Goal: Information Seeking & Learning: Find specific fact

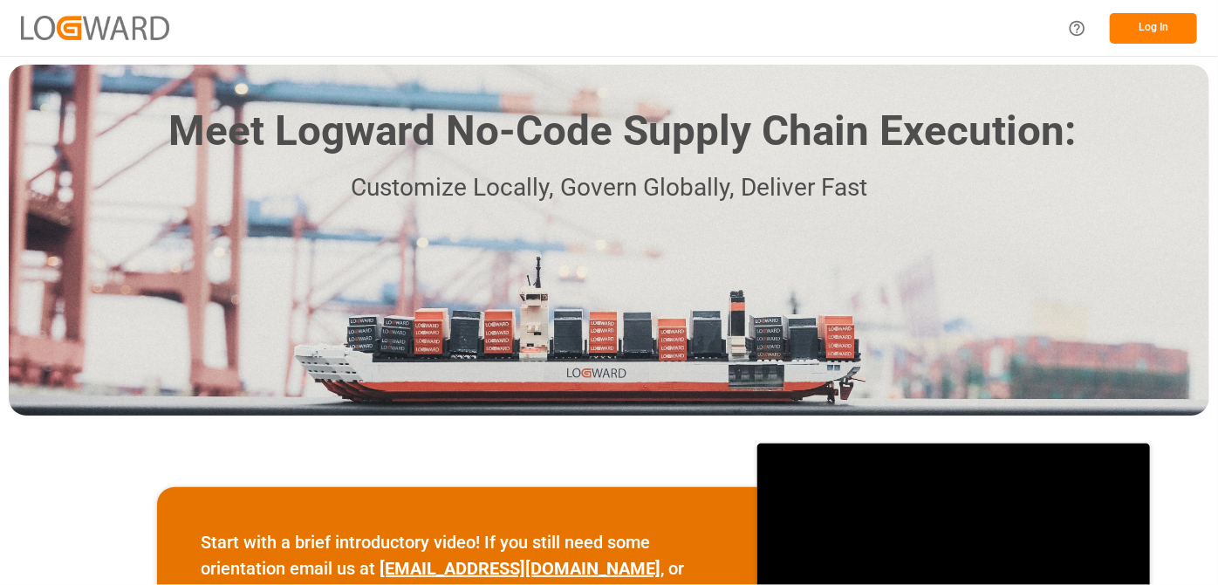
click at [1121, 30] on button "Log In" at bounding box center [1153, 28] width 87 height 31
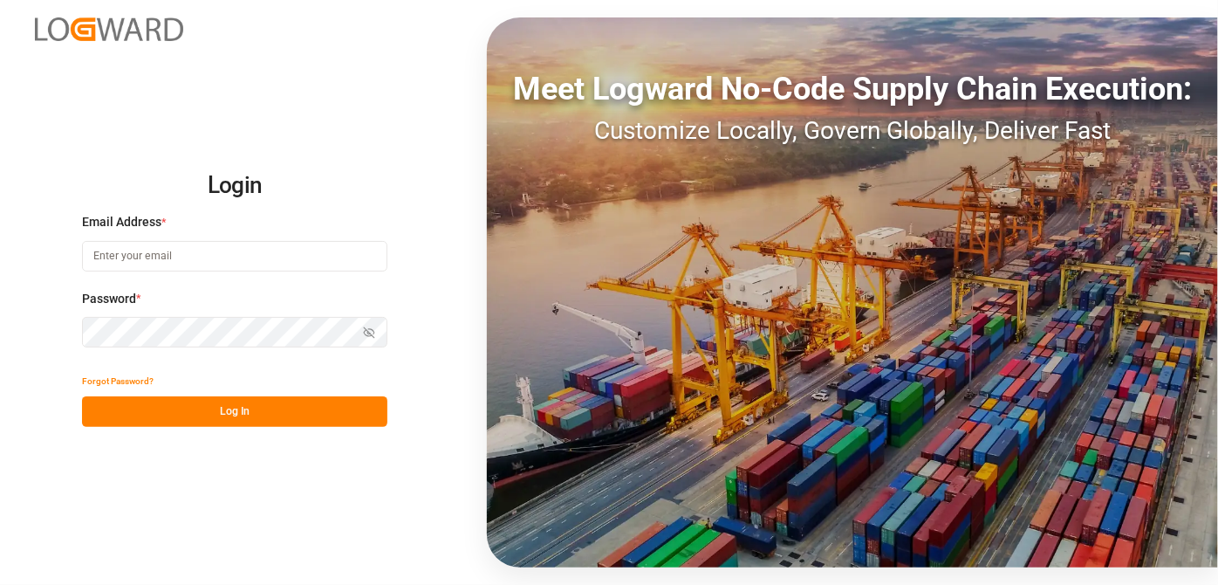
click at [182, 270] on input at bounding box center [234, 256] width 305 height 31
type input "[EMAIL_ADDRESS][PERSON_NAME][DOMAIN_NAME]"
click at [377, 345] on button "Show password" at bounding box center [369, 332] width 37 height 31
click at [375, 341] on button "Hide password" at bounding box center [369, 332] width 37 height 31
click at [342, 416] on button "Log In" at bounding box center [234, 411] width 305 height 31
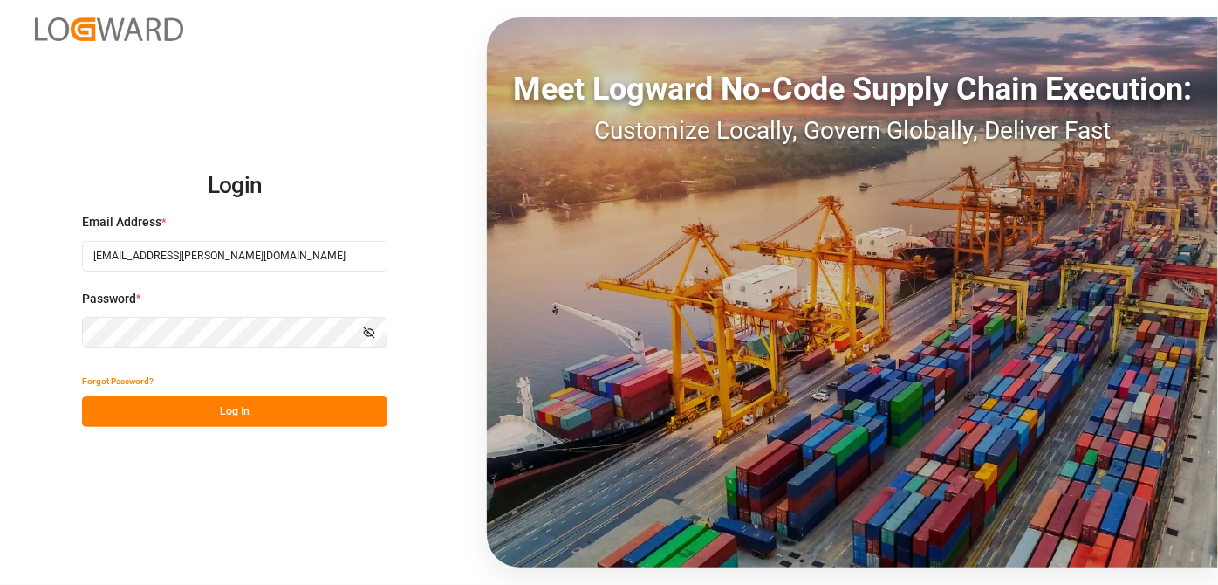
click at [0, 319] on div "Login Email Address * [EMAIL_ADDRESS][PERSON_NAME][DOMAIN_NAME] Password * Show…" at bounding box center [609, 292] width 1218 height 585
click at [353, 326] on button "Show password" at bounding box center [369, 332] width 37 height 31
click at [300, 420] on button "Log In" at bounding box center [234, 411] width 305 height 31
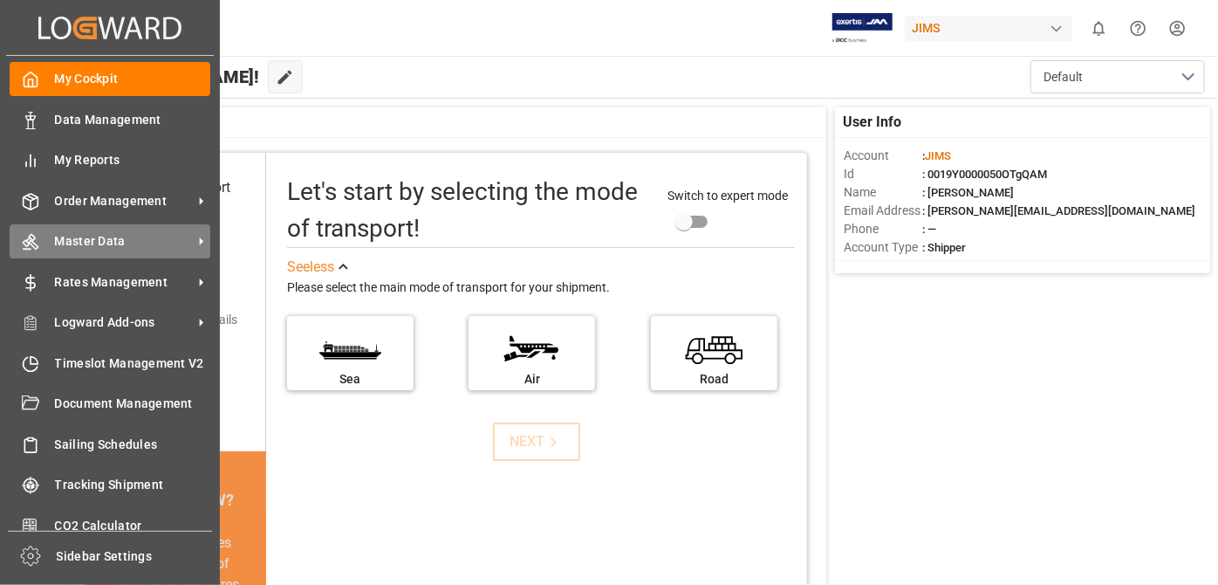
click at [141, 237] on span "Master Data" at bounding box center [124, 241] width 138 height 18
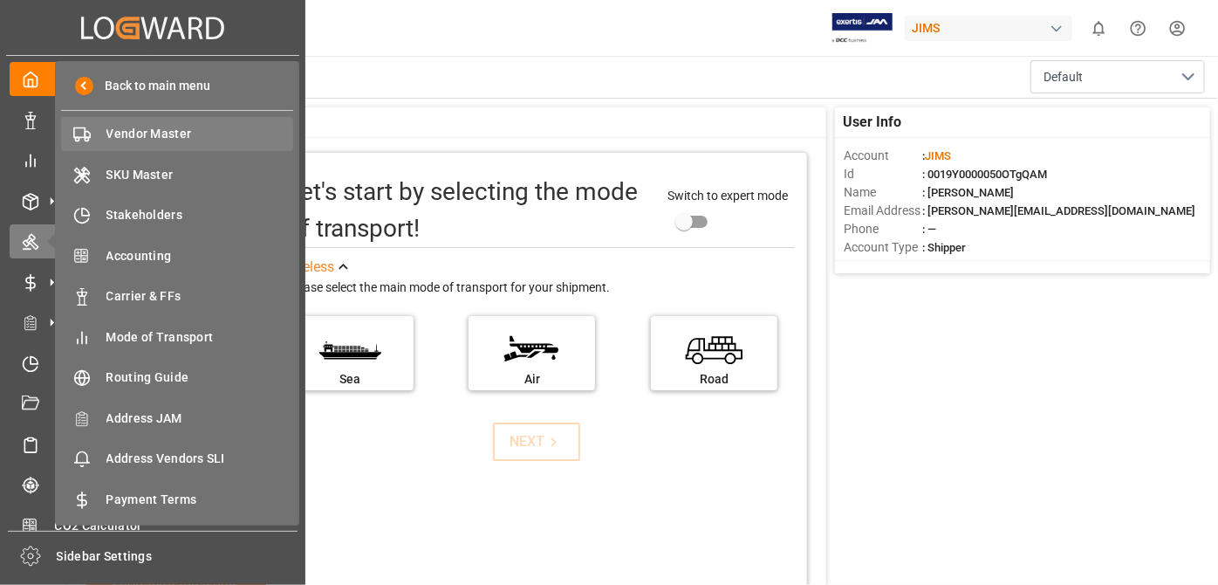
click at [180, 140] on span "Vendor Master" at bounding box center [200, 134] width 188 height 18
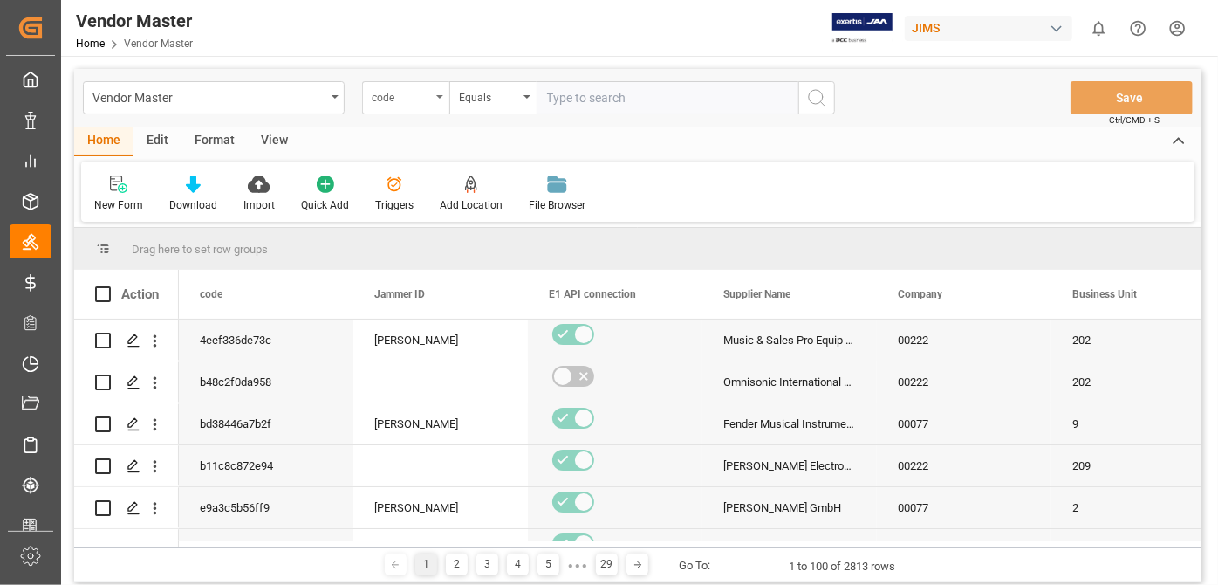
click at [440, 96] on icon "open menu" at bounding box center [439, 96] width 7 height 3
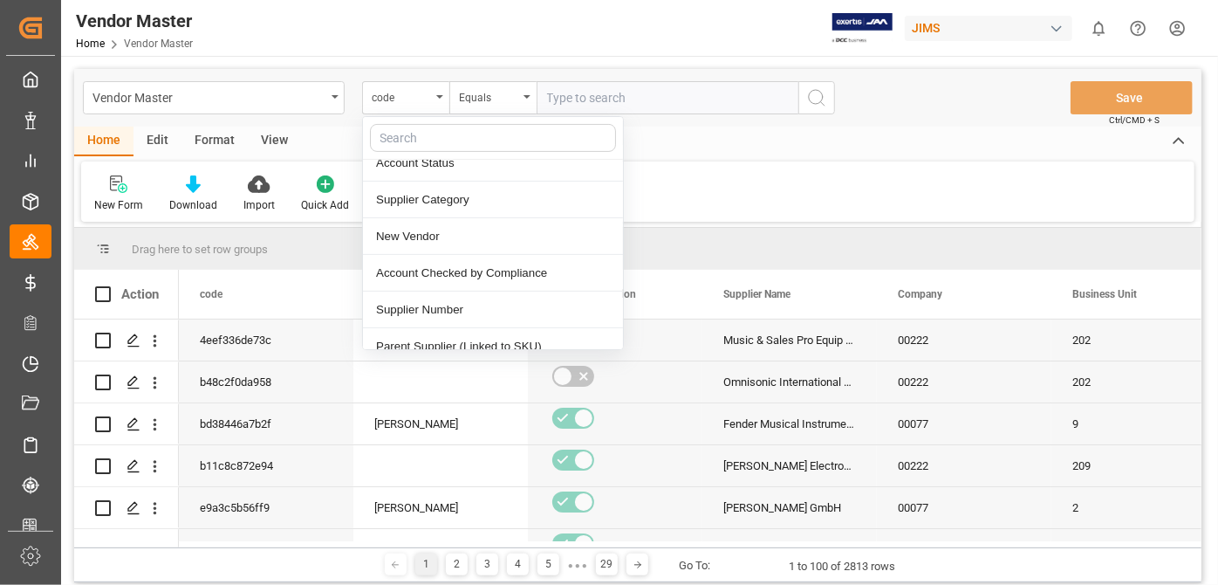
scroll to position [237, 0]
click at [524, 300] on div "Supplier Number" at bounding box center [493, 307] width 260 height 37
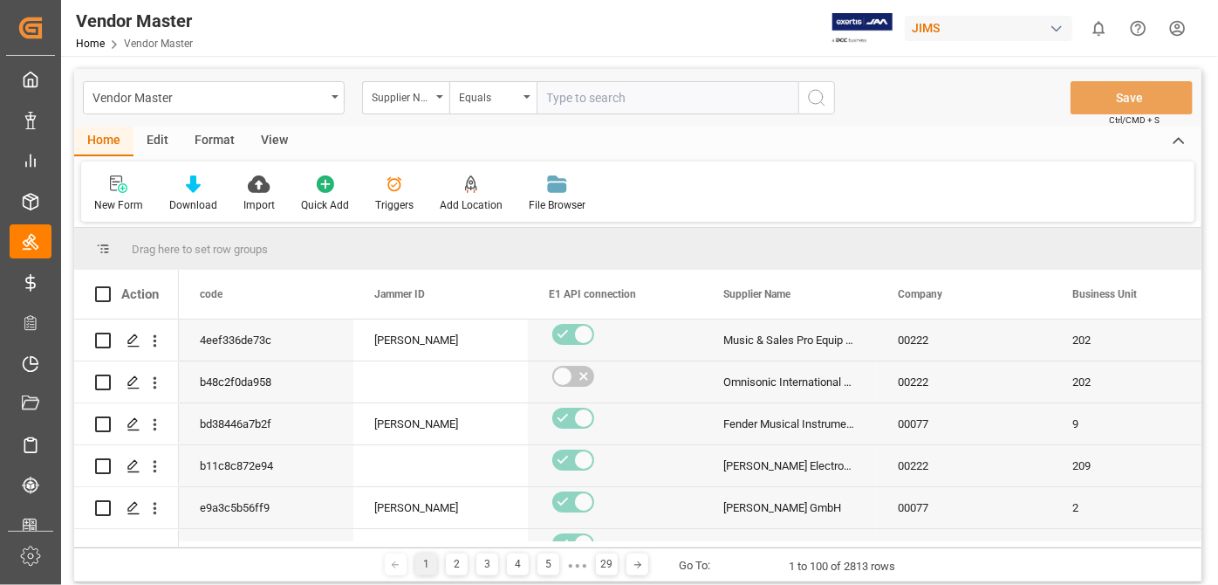
click at [679, 99] on input "text" at bounding box center [668, 97] width 262 height 33
paste input "752487"
type input "752487"
click at [831, 100] on button "search button" at bounding box center [817, 97] width 37 height 33
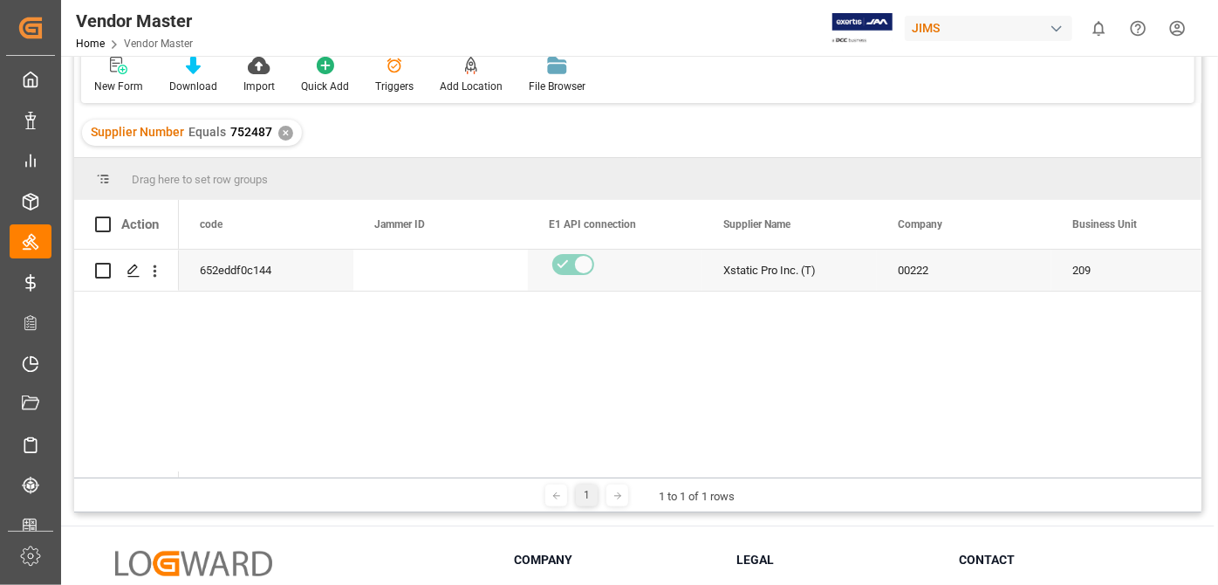
scroll to position [237, 0]
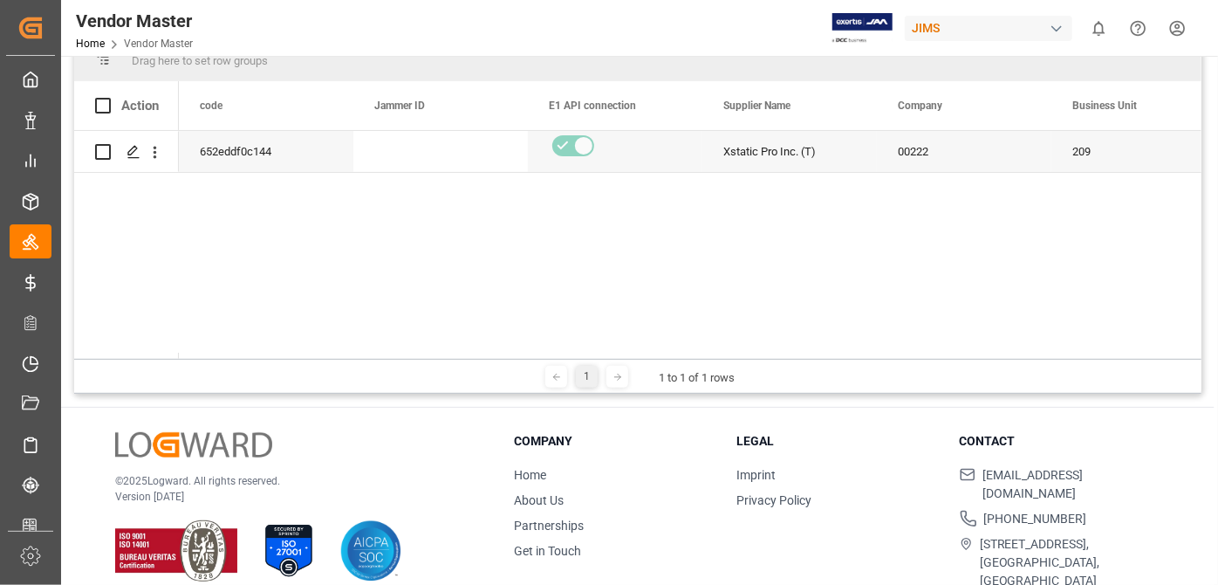
click at [230, 360] on div "1 1 to 1 of 1 rows" at bounding box center [638, 376] width 1128 height 35
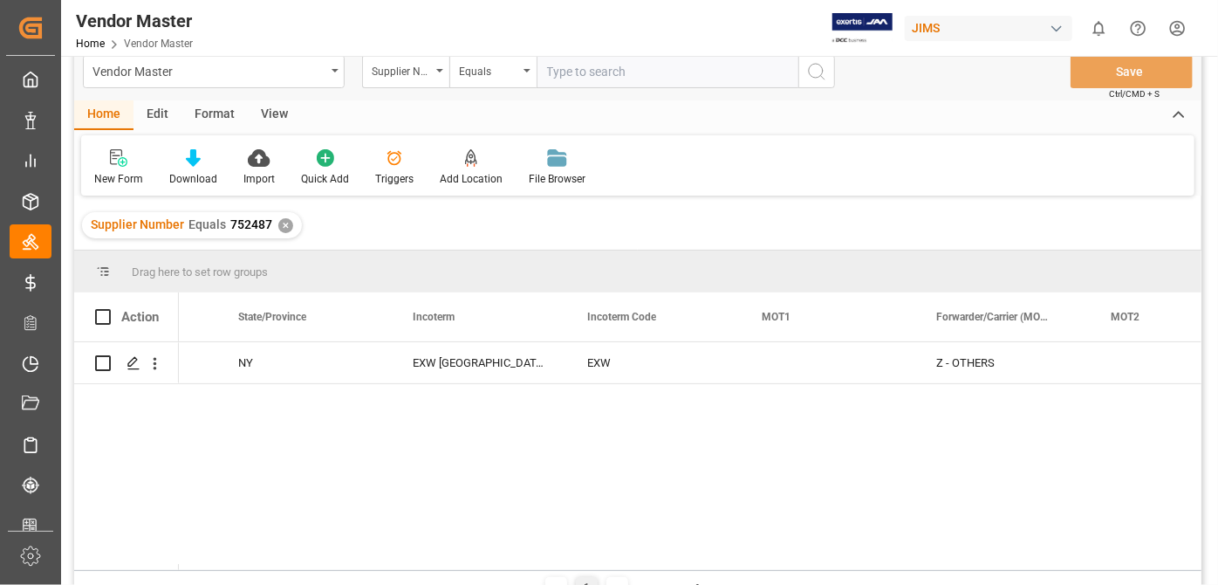
scroll to position [0, 0]
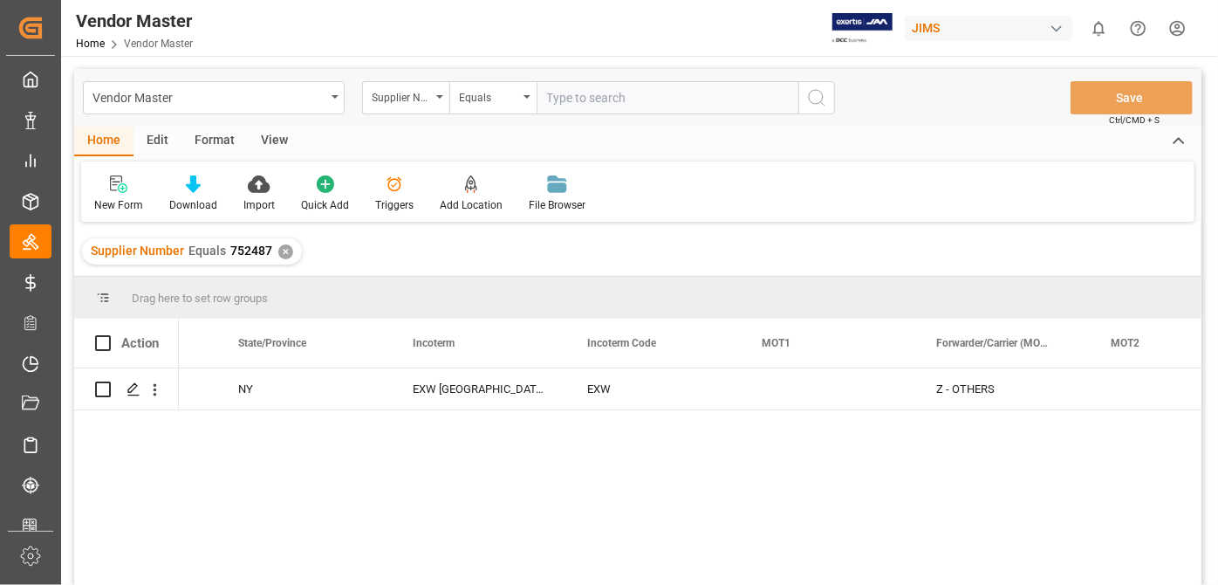
click at [612, 98] on input "text" at bounding box center [668, 97] width 262 height 33
paste input "752683"
type input "752683"
click at [282, 253] on div "✕" at bounding box center [285, 251] width 15 height 15
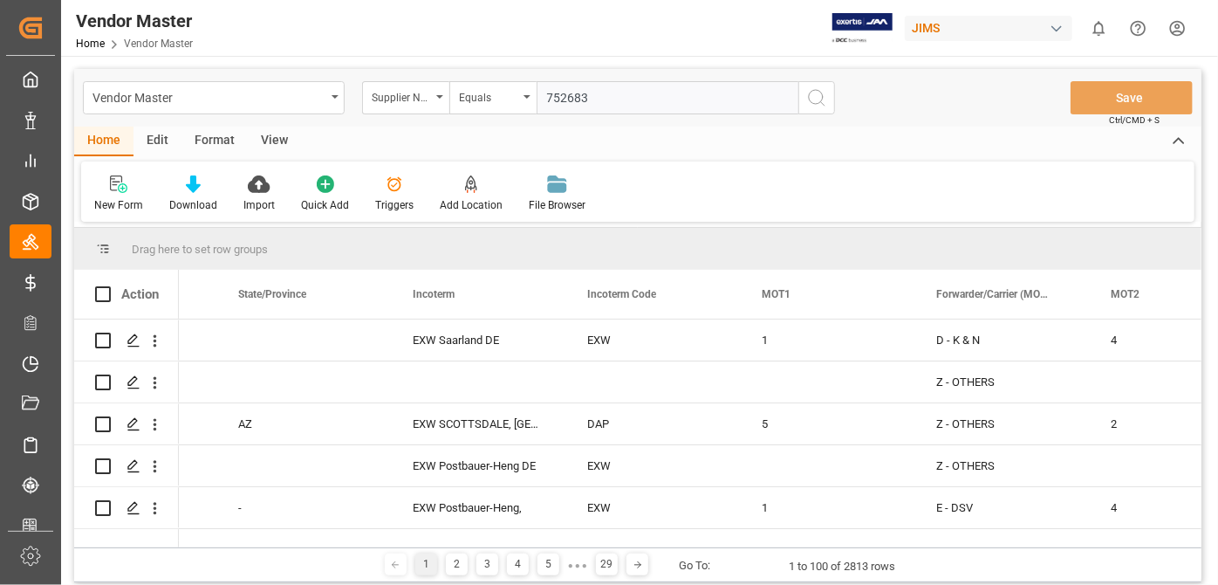
click at [824, 91] on icon "search button" at bounding box center [816, 97] width 21 height 21
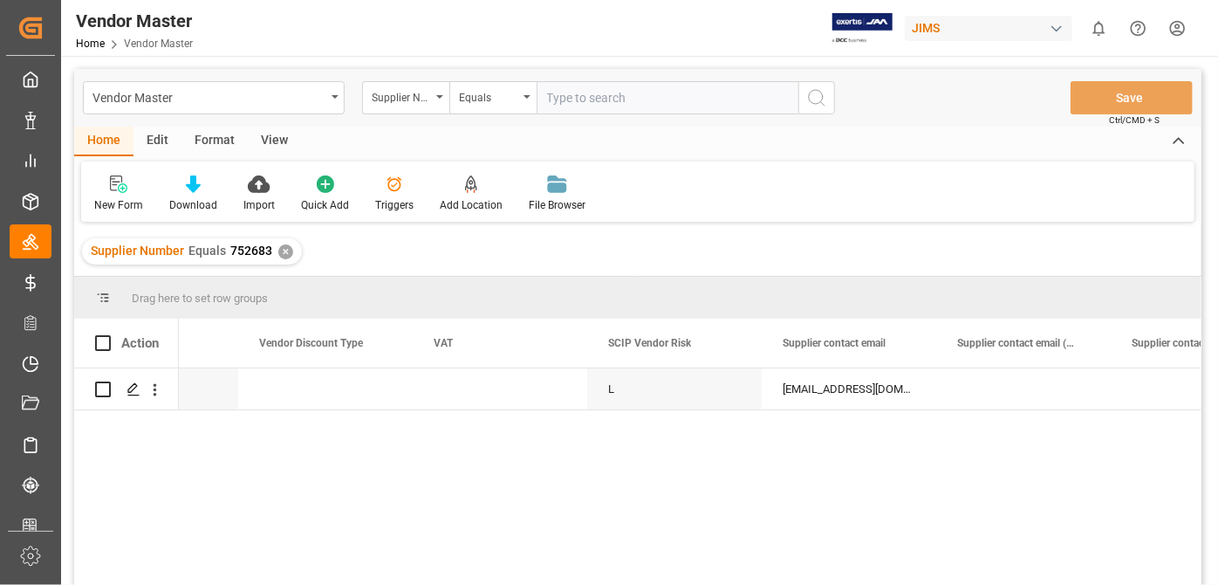
click at [592, 100] on input "text" at bounding box center [668, 97] width 262 height 33
paste input "543498"
type input "543498"
click at [280, 254] on div "✕" at bounding box center [285, 251] width 15 height 15
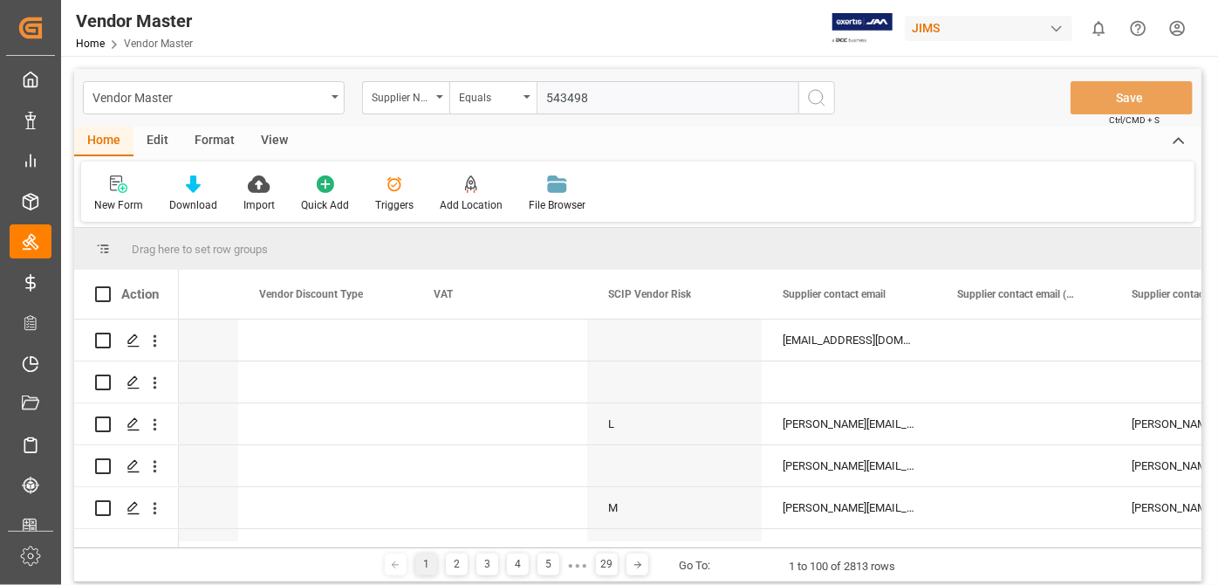
click at [820, 103] on icon "search button" at bounding box center [816, 97] width 21 height 21
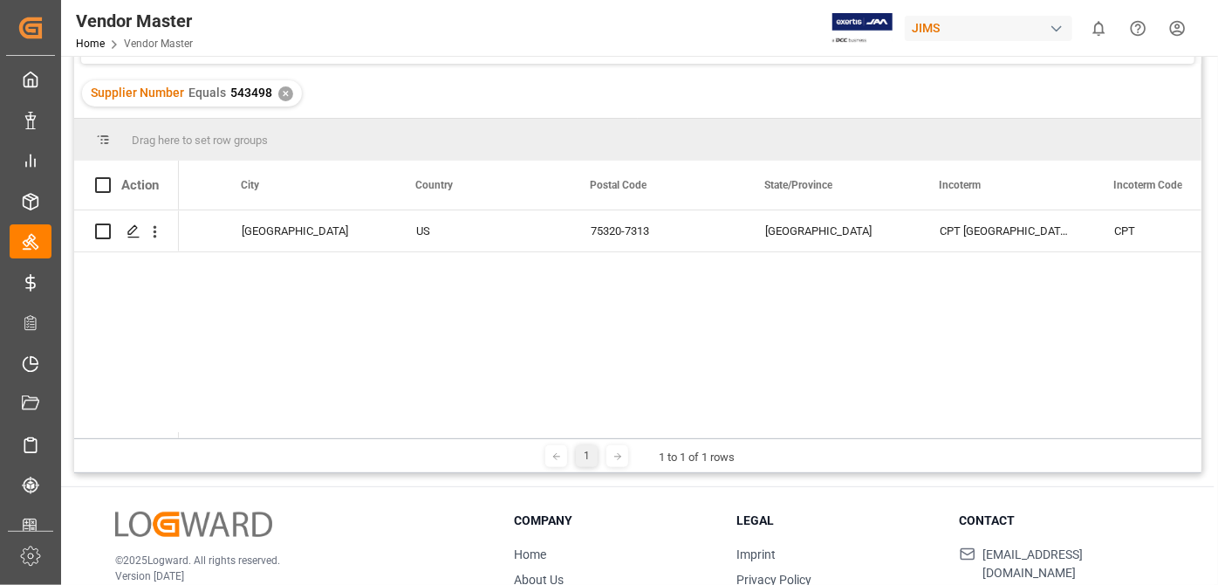
scroll to position [0, 3896]
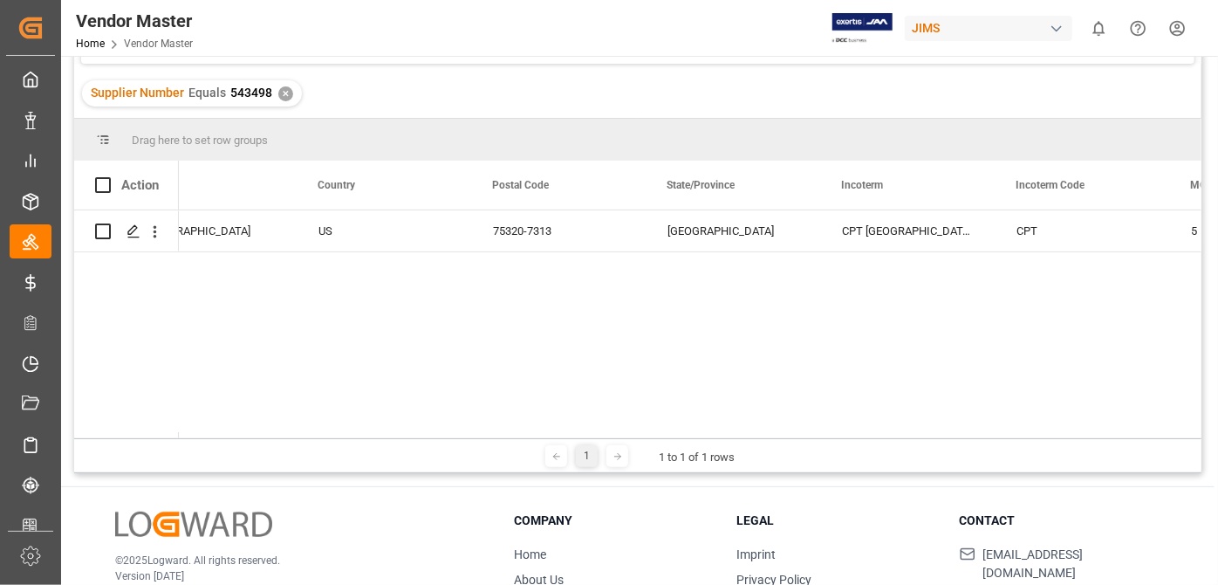
click at [733, 378] on div "TX 75320-7313 [GEOGRAPHIC_DATA] [GEOGRAPHIC_DATA] CPT [GEOGRAPHIC_DATA] [GEOGRA…" at bounding box center [690, 324] width 1023 height 228
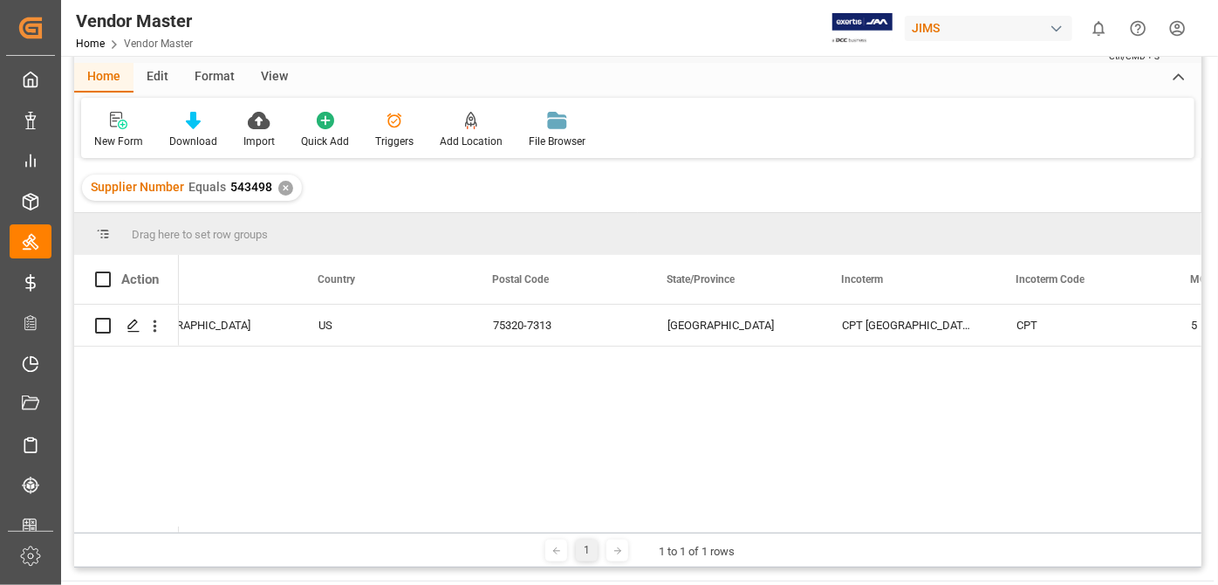
scroll to position [0, 0]
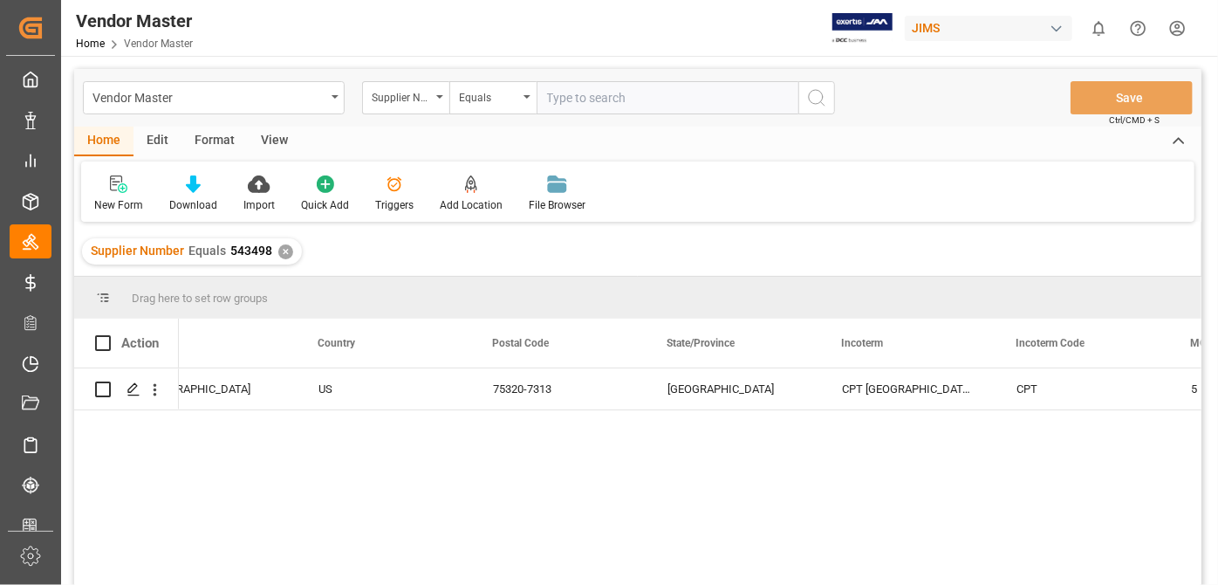
click at [584, 106] on input "text" at bounding box center [668, 97] width 262 height 33
paste input "752440"
type input "752440"
click at [288, 250] on div "✕" at bounding box center [285, 251] width 15 height 15
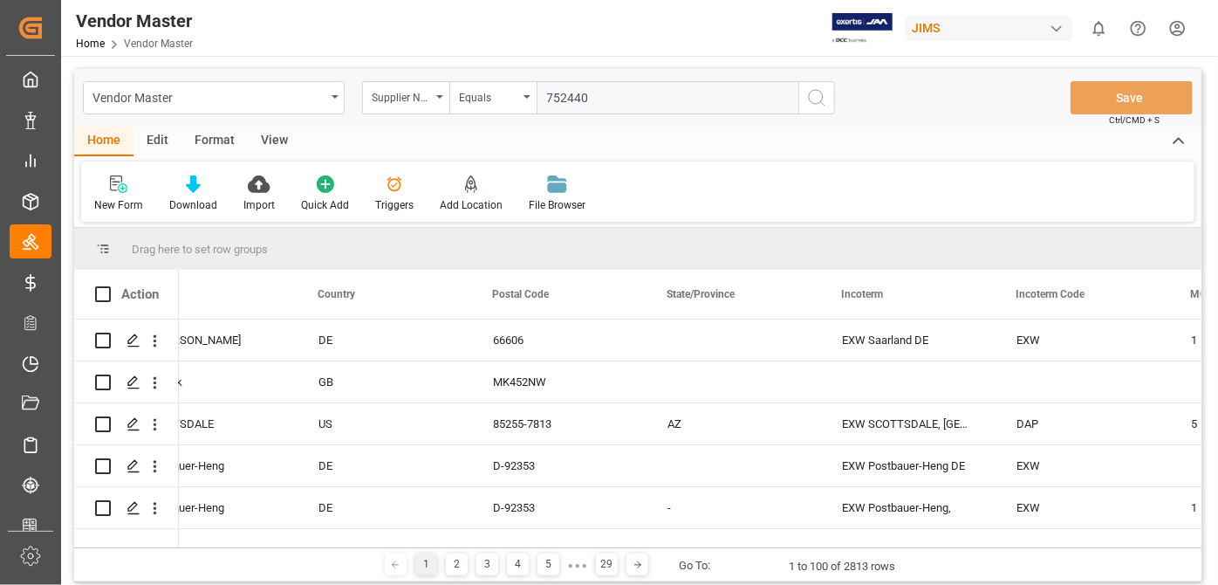
click at [819, 96] on icon "search button" at bounding box center [816, 97] width 21 height 21
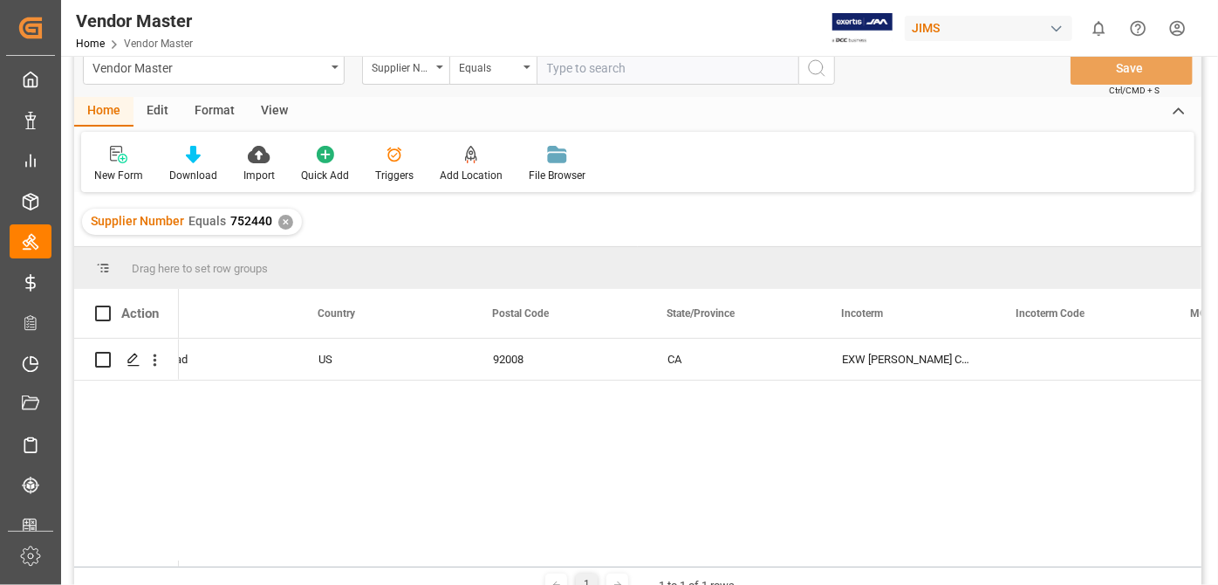
scroll to position [79, 0]
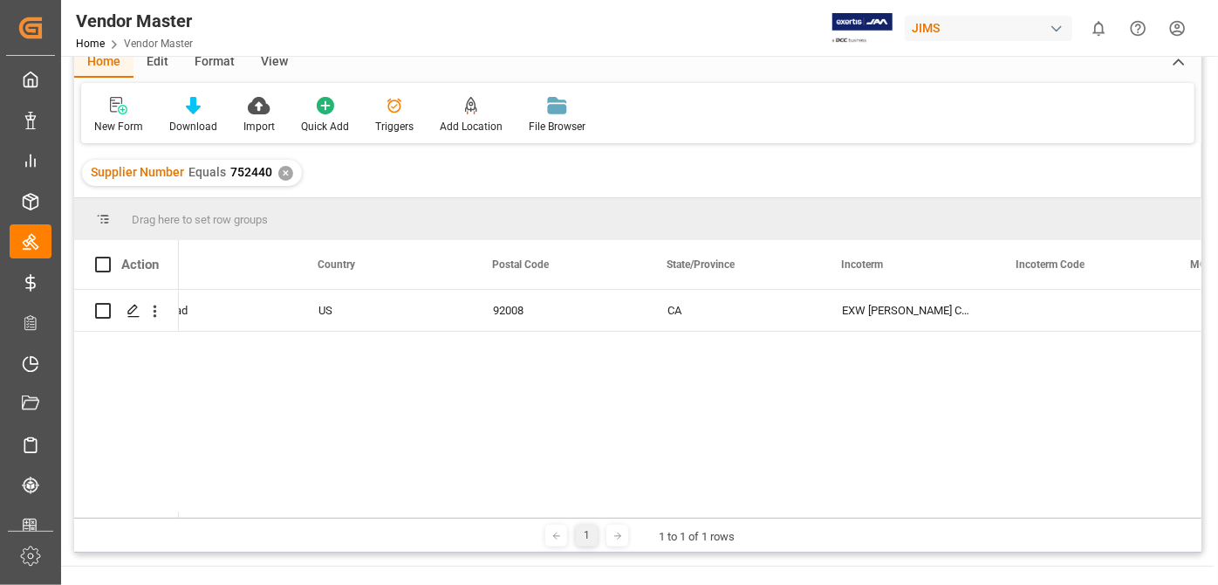
drag, startPoint x: 599, startPoint y: 510, endPoint x: 663, endPoint y: 518, distance: 65.2
click at [663, 518] on div "Drag here to set row groups Drag here to set column labels Action Port of Origi…" at bounding box center [638, 375] width 1128 height 354
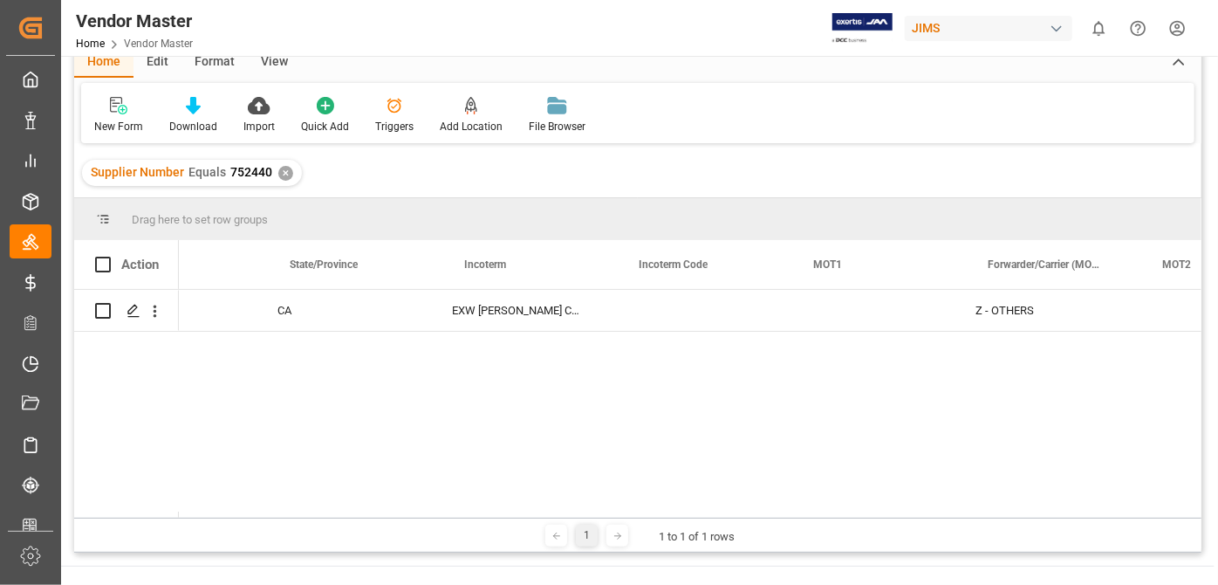
scroll to position [0, 4273]
